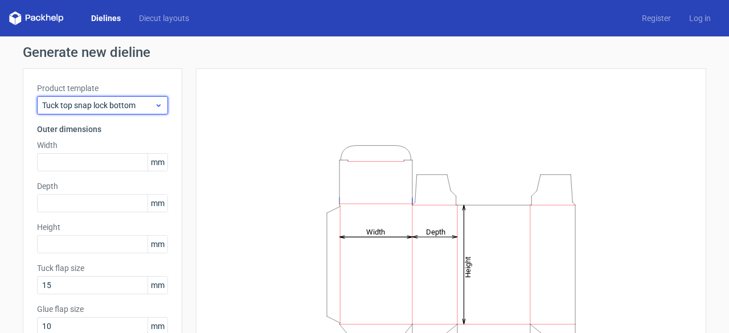
click at [133, 102] on span "Tuck top snap lock bottom" at bounding box center [98, 105] width 112 height 11
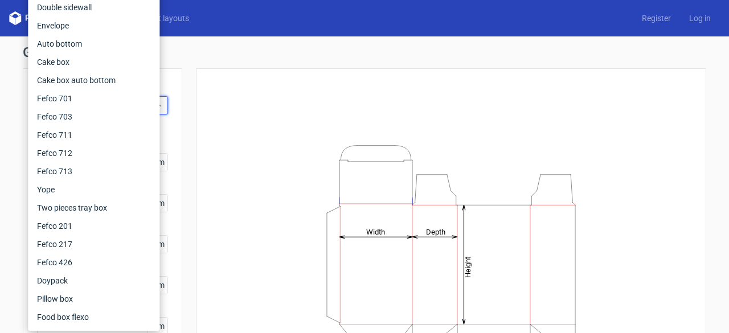
click at [211, 71] on div "Height Depth Width" at bounding box center [451, 252] width 510 height 368
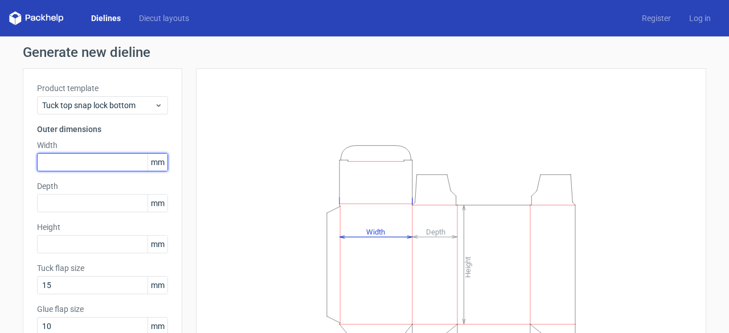
click at [80, 153] on input "text" at bounding box center [102, 162] width 131 height 18
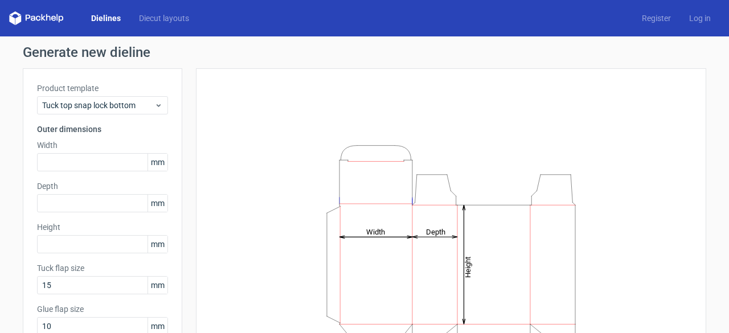
click at [151, 159] on span "mm" at bounding box center [157, 162] width 20 height 17
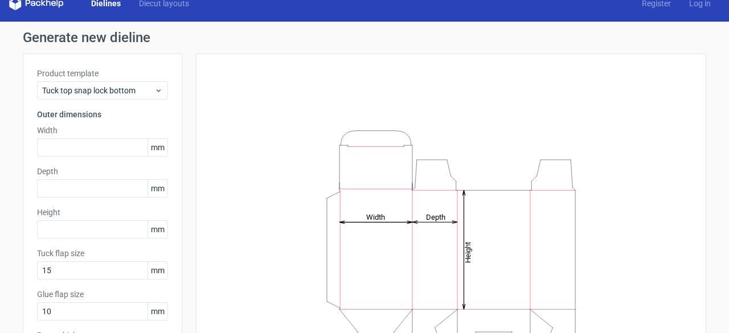
scroll to position [14, 0]
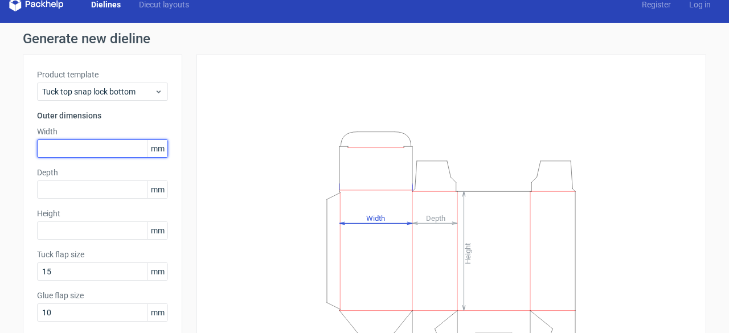
click at [72, 143] on input "text" at bounding box center [102, 149] width 131 height 18
paste input "635"
click at [42, 146] on input "635" at bounding box center [102, 149] width 131 height 18
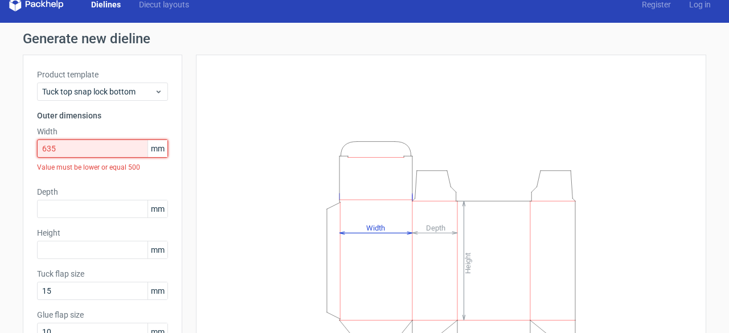
click at [58, 145] on input "635" at bounding box center [102, 149] width 131 height 18
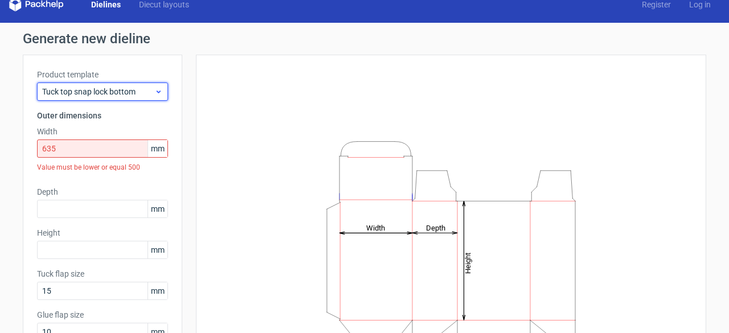
click at [133, 88] on span "Tuck top snap lock bottom" at bounding box center [98, 91] width 112 height 11
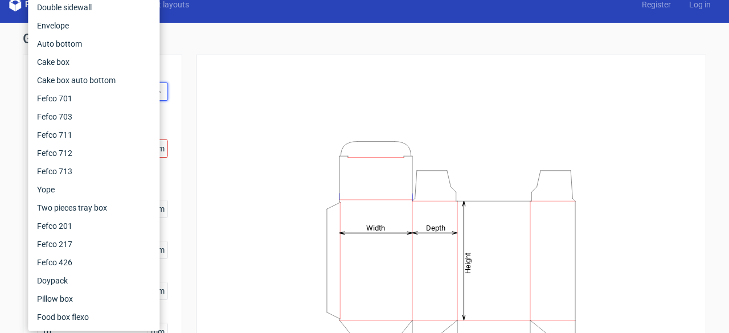
scroll to position [22, 0]
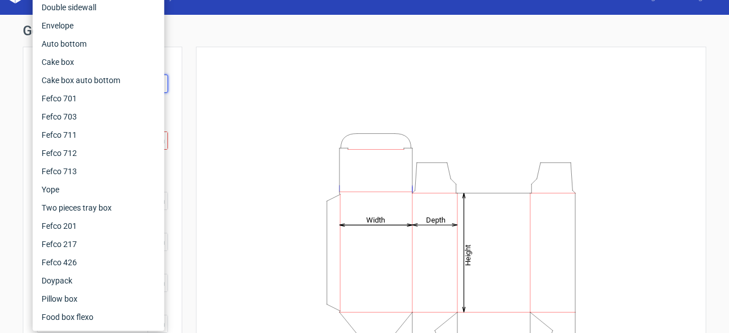
click at [219, 72] on div "Height Depth Width" at bounding box center [451, 240] width 482 height 359
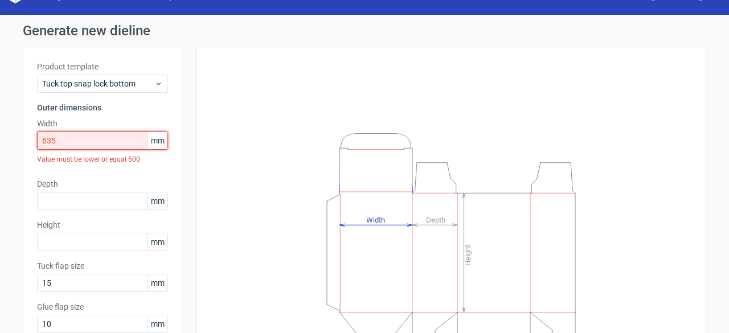
click at [112, 138] on input "635" at bounding box center [102, 141] width 131 height 18
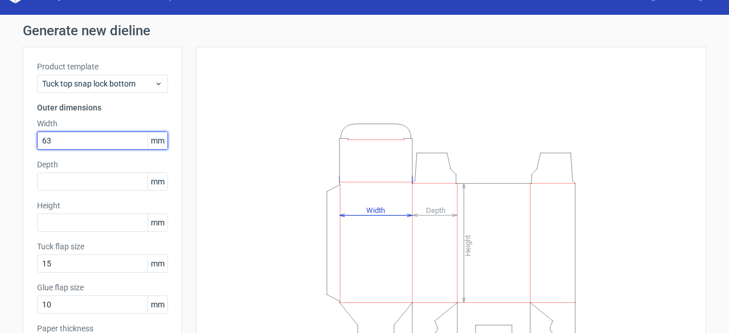
type input "63"
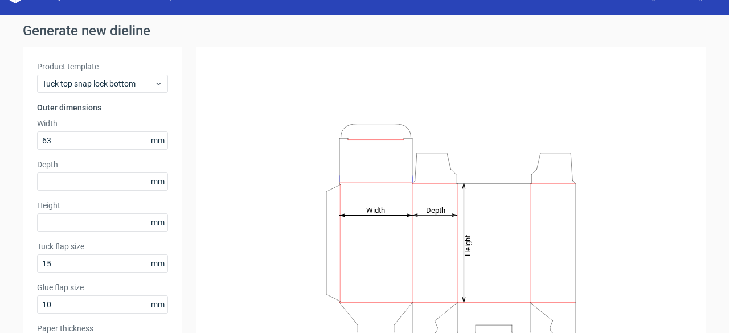
click at [142, 112] on h3 "Outer dimensions" at bounding box center [102, 107] width 131 height 11
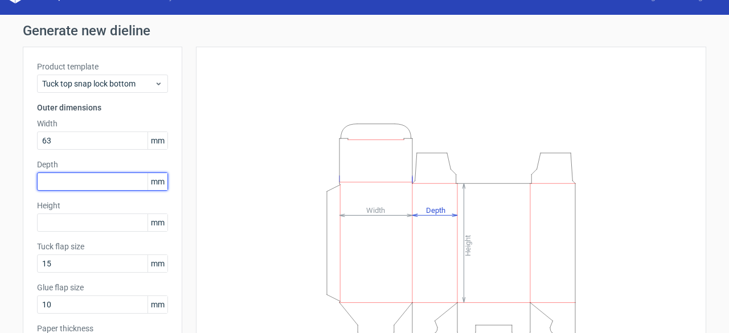
click at [97, 175] on input "text" at bounding box center [102, 182] width 131 height 18
type input "76"
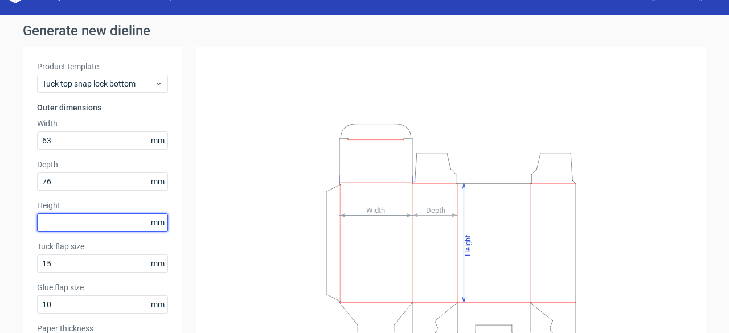
click at [72, 216] on input "text" at bounding box center [102, 223] width 131 height 18
type input "76"
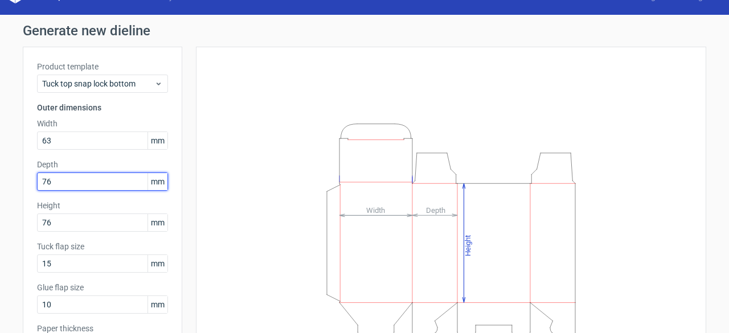
click at [65, 184] on input "76" at bounding box center [102, 182] width 131 height 18
type input "7"
type input "5"
type input "64"
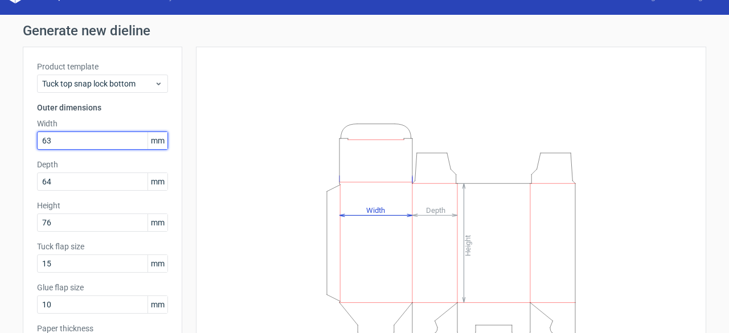
click at [69, 141] on input "63" at bounding box center [102, 141] width 131 height 18
type input "64"
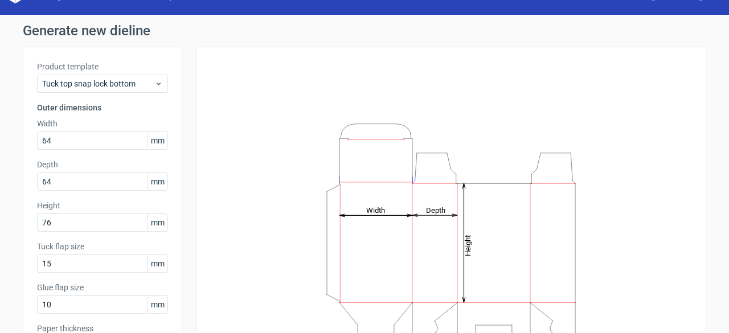
click at [200, 132] on div "Height Depth Width" at bounding box center [451, 231] width 510 height 368
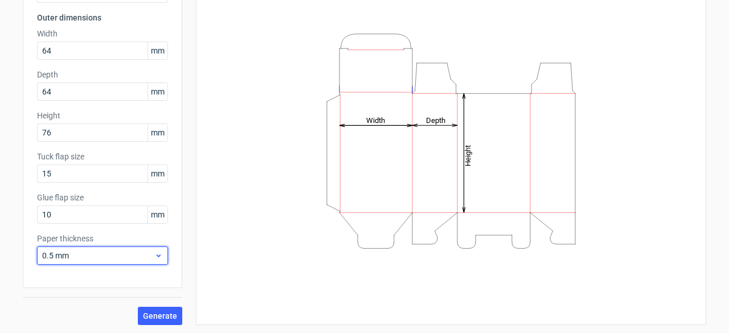
click at [100, 260] on span "0.5 mm" at bounding box center [98, 255] width 112 height 11
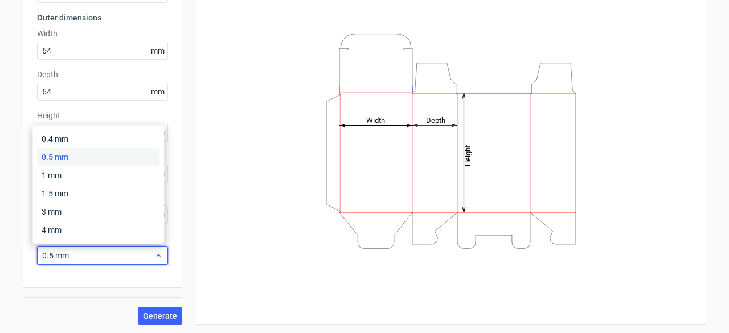
click at [100, 260] on span "0.5 mm" at bounding box center [98, 255] width 112 height 11
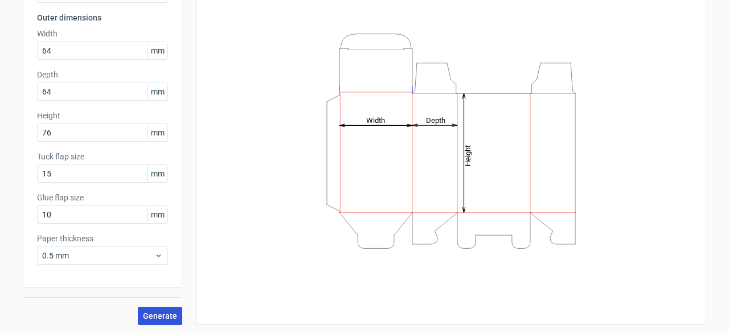
click at [151, 312] on span "Generate" at bounding box center [160, 316] width 34 height 8
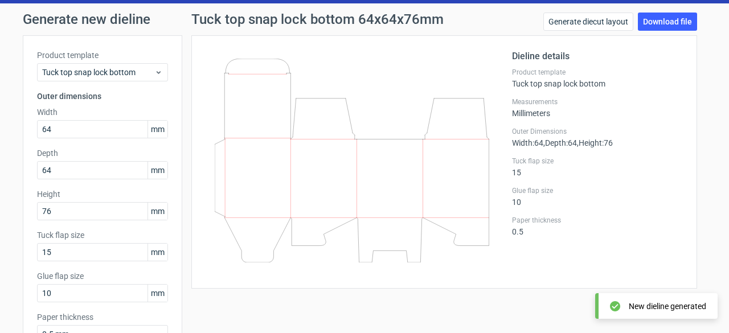
scroll to position [34, 0]
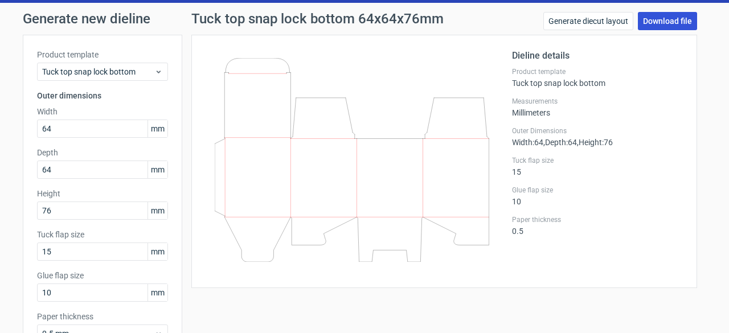
click at [658, 22] on link "Download file" at bounding box center [667, 21] width 59 height 18
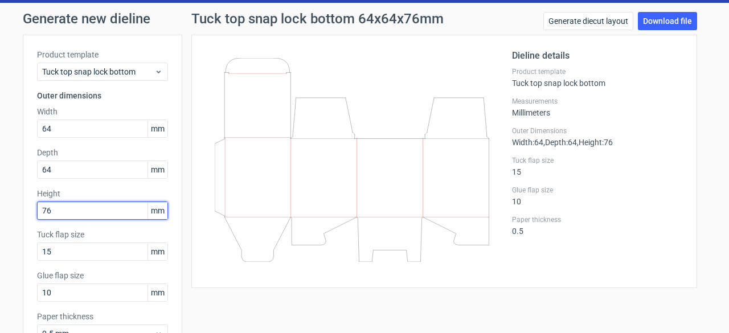
click at [54, 208] on input "76" at bounding box center [102, 211] width 131 height 18
type input "7"
type input "64"
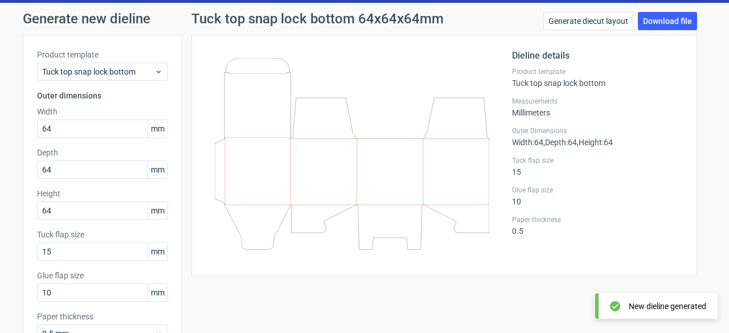
click at [169, 48] on div "Product template Tuck top snap lock bottom Outer dimensions Width 64 mm Depth 6…" at bounding box center [102, 200] width 159 height 331
click at [671, 20] on link "Download file" at bounding box center [667, 21] width 59 height 18
click at [712, 20] on div "Generate new dieline Product template Tuck top snap lock bottom Outer dimension…" at bounding box center [364, 207] width 729 height 409
